Goal: Navigation & Orientation: Go to known website

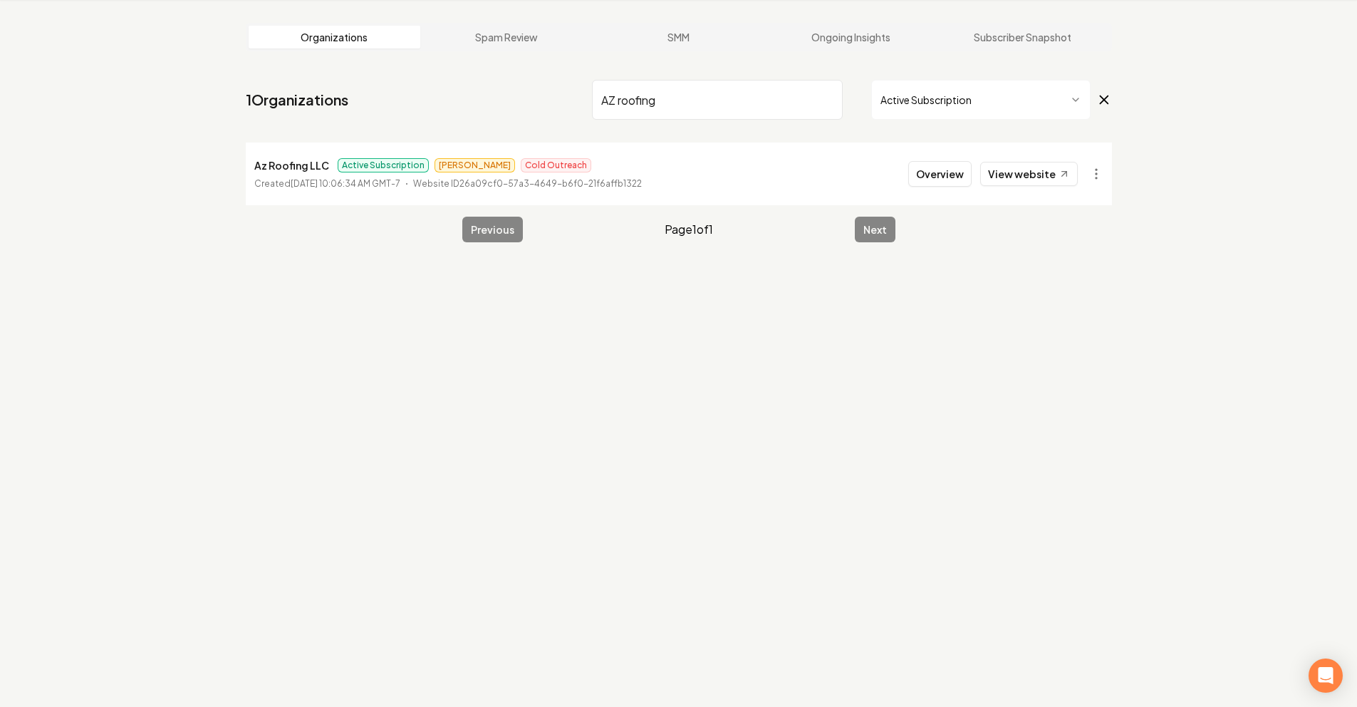
click at [942, 103] on html "Dashboard Organization Rebolt Site Builder Organizations Spam Review SMM Ongoin…" at bounding box center [678, 299] width 1357 height 707
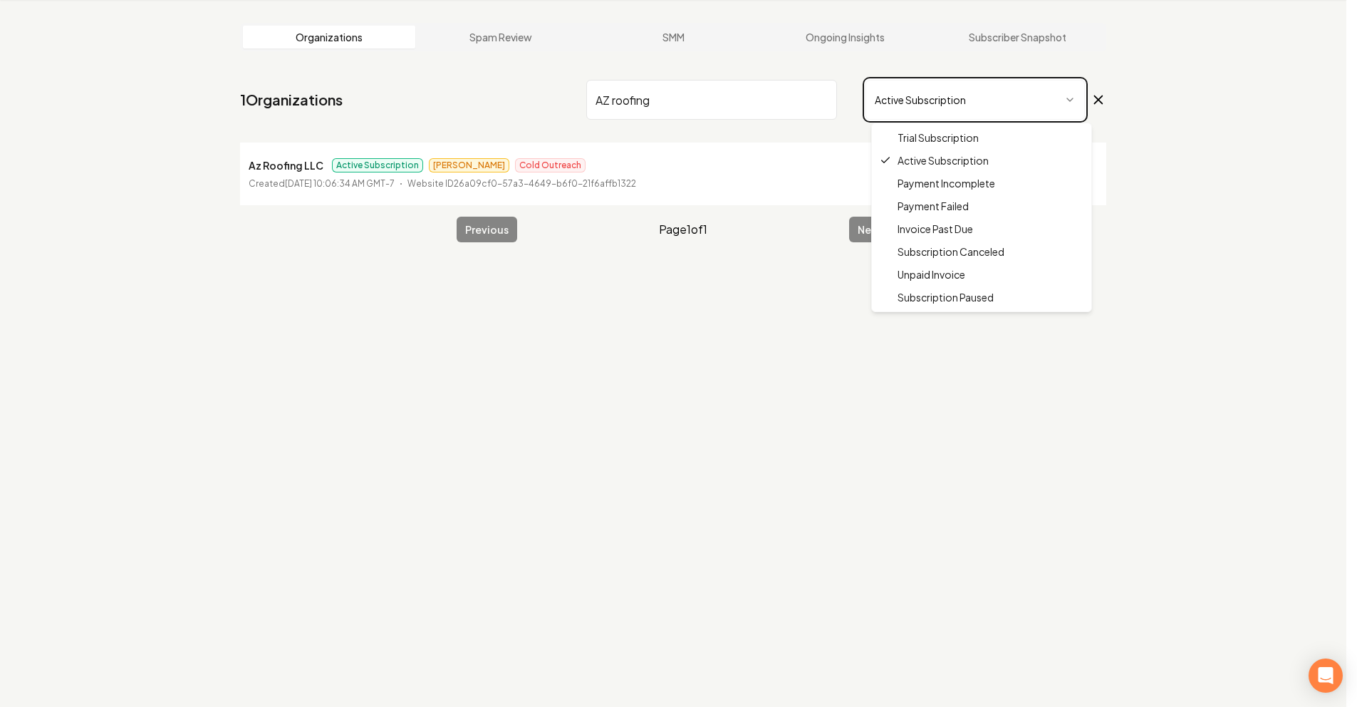
click at [823, 99] on html "Dashboard Organization Rebolt Site Builder Organizations Spam Review SMM Ongoin…" at bounding box center [678, 299] width 1357 height 707
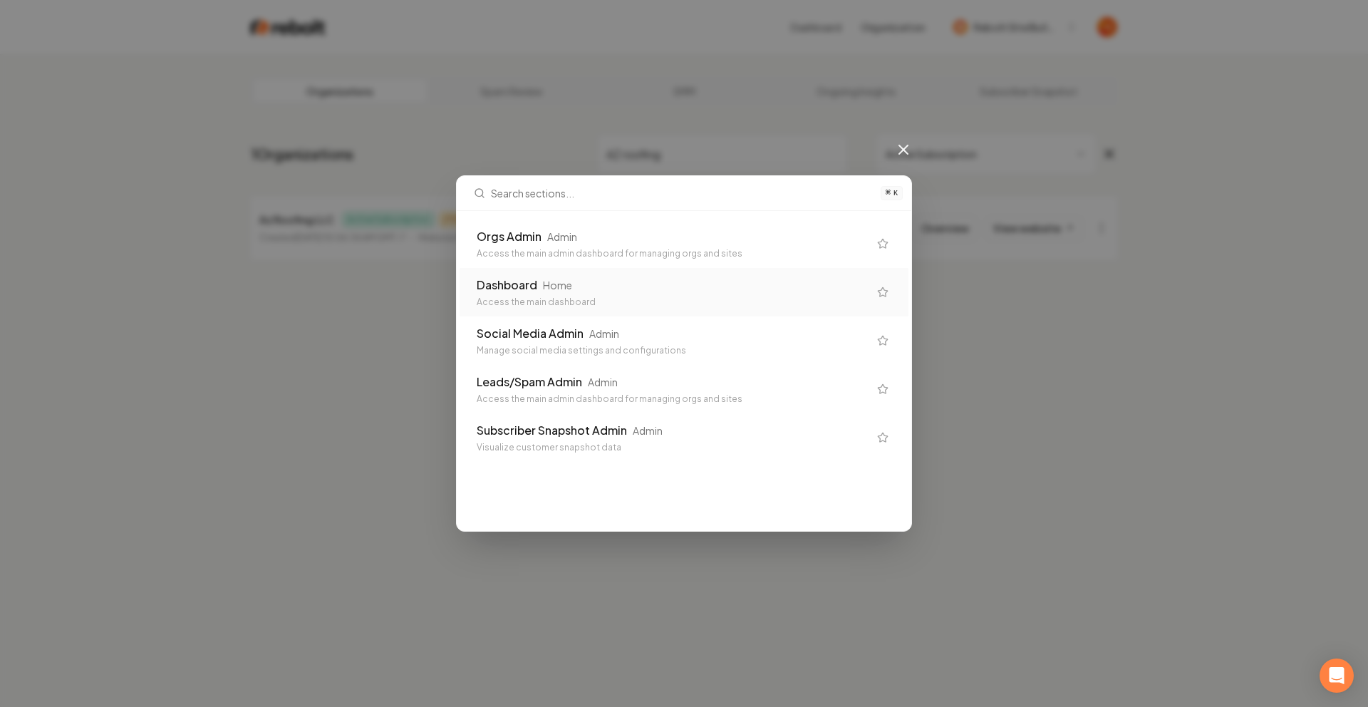
click at [568, 286] on div "Home" at bounding box center [557, 285] width 29 height 14
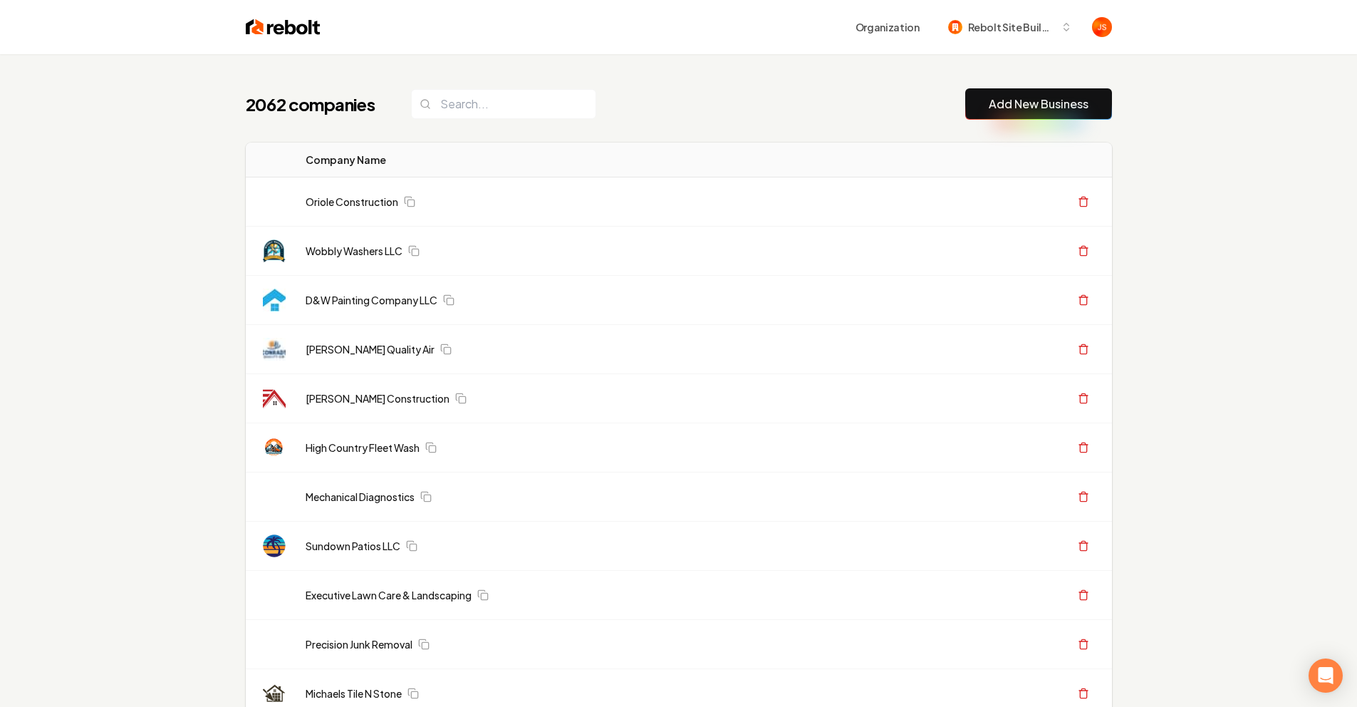
click at [452, 107] on input "search" at bounding box center [503, 104] width 185 height 30
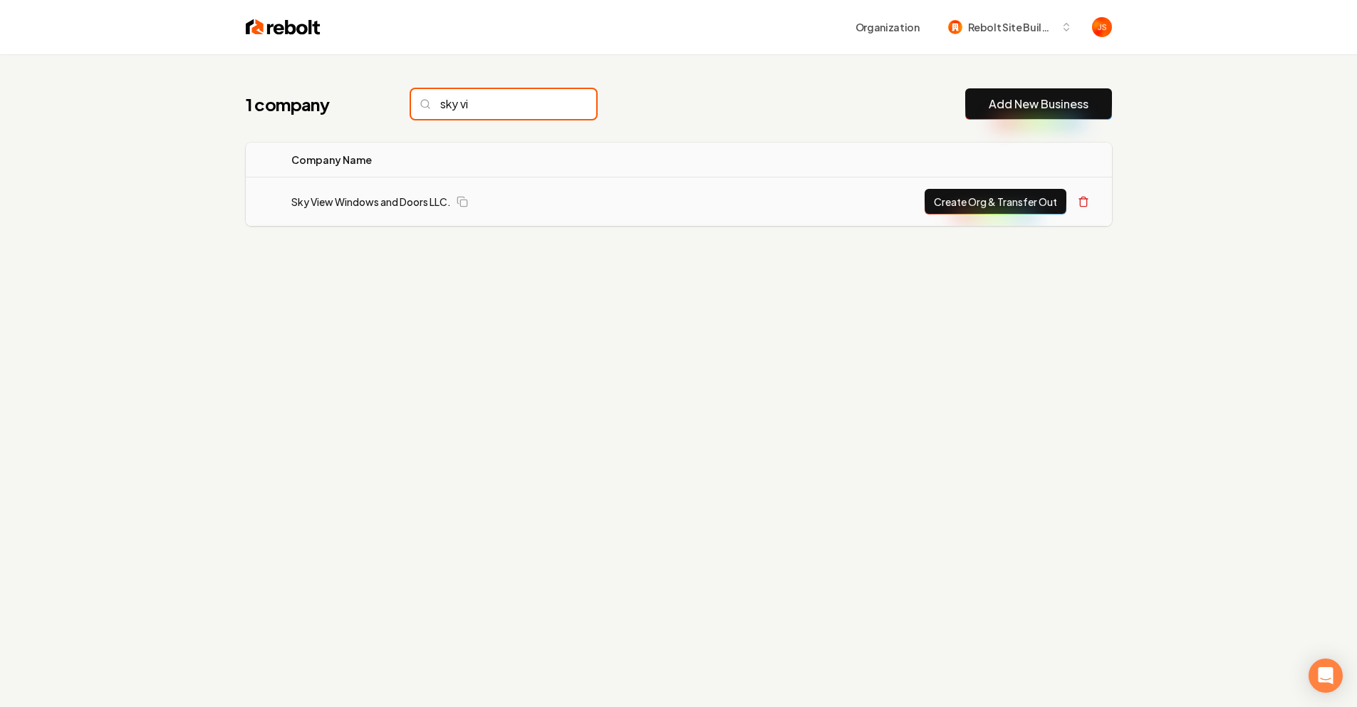
type input "sky vi"
click at [394, 213] on td "Sky View Windows and Doors LLC." at bounding box center [488, 201] width 417 height 49
click at [393, 206] on link "Sky View Windows and Doors LLC." at bounding box center [371, 201] width 160 height 14
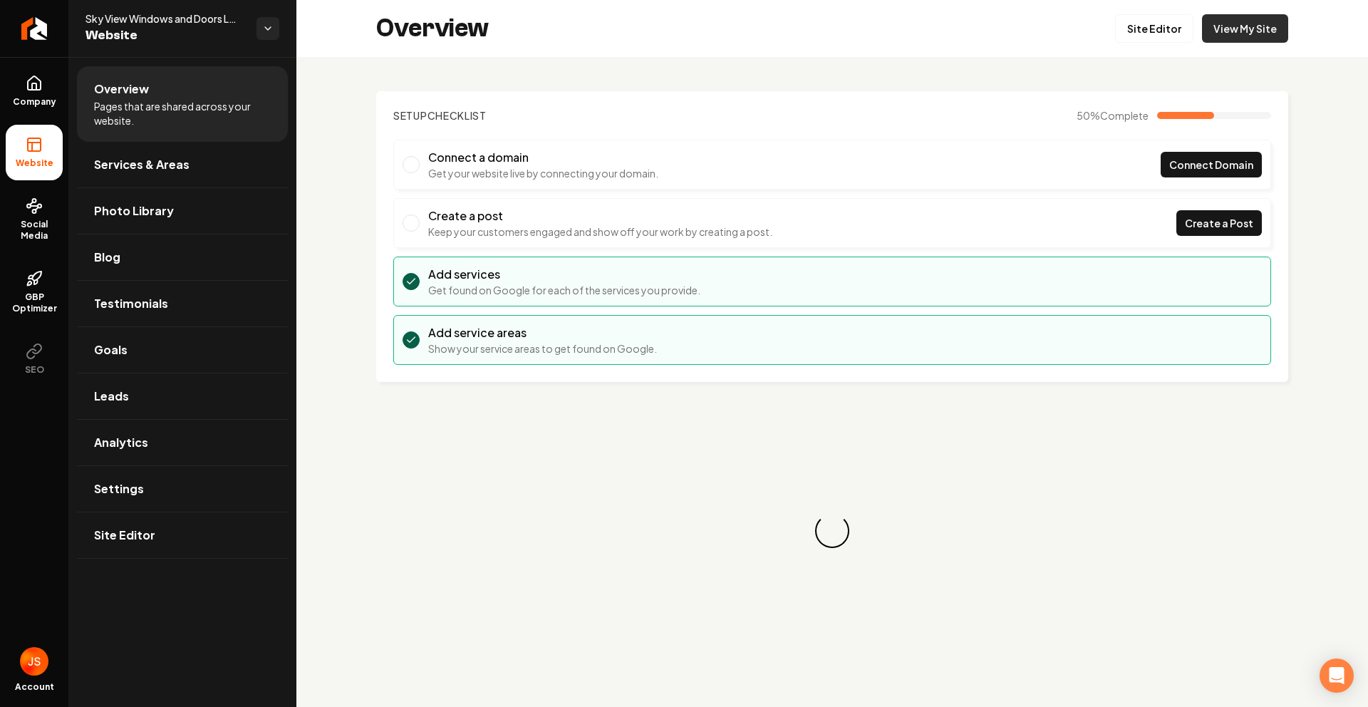
click at [1244, 31] on link "View My Site" at bounding box center [1245, 28] width 86 height 28
